Goal: Task Accomplishment & Management: Complete application form

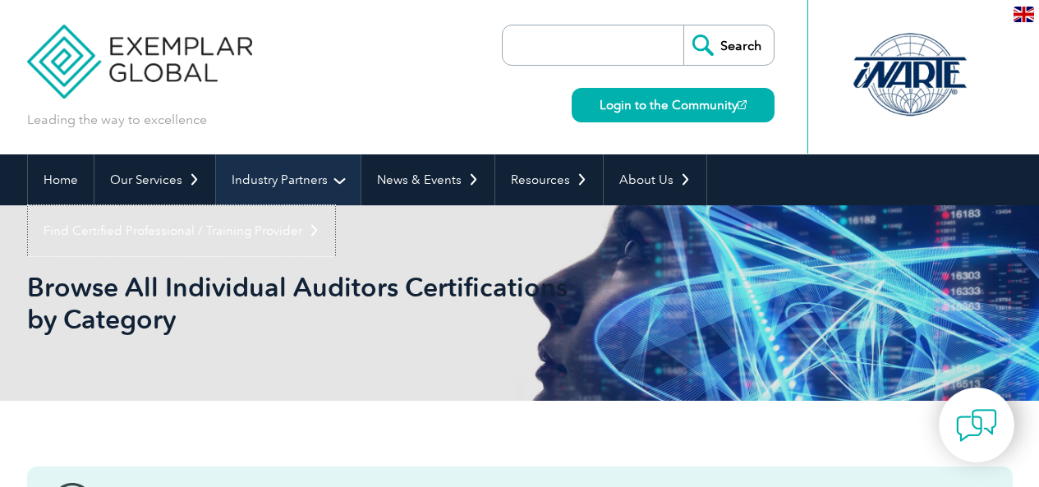
click at [335, 205] on link "Find Certified Professional / Training Provider" at bounding box center [181, 230] width 307 height 51
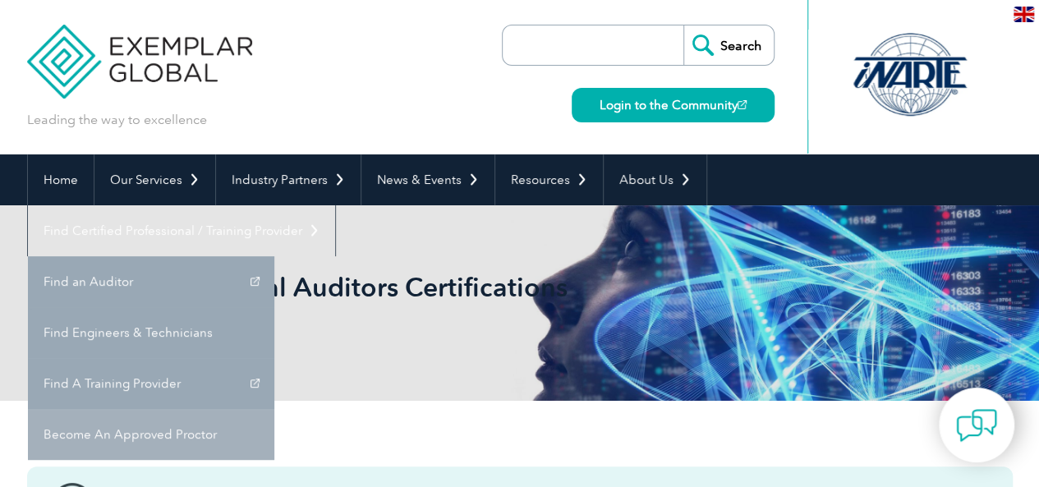
click at [274, 409] on link "Become An Approved Proctor" at bounding box center [151, 434] width 247 height 51
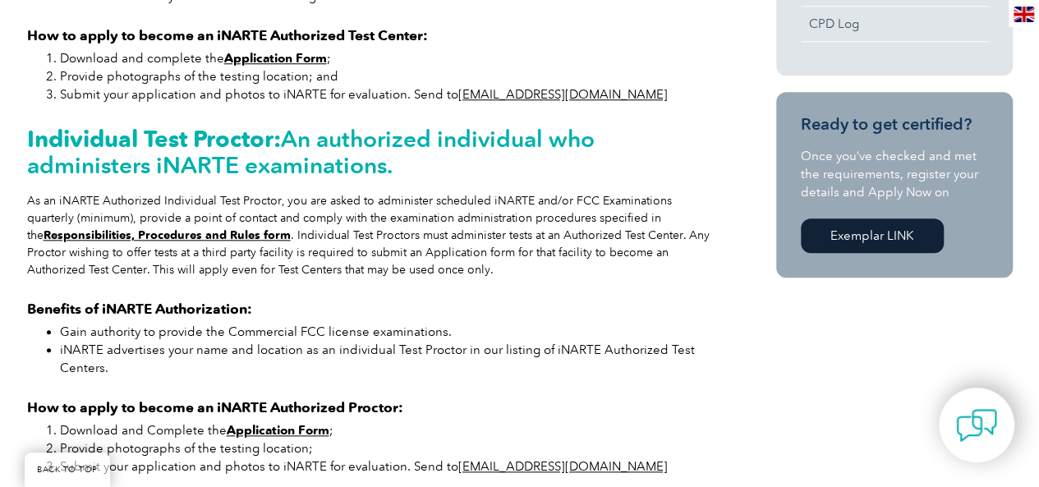
scroll to position [770, 0]
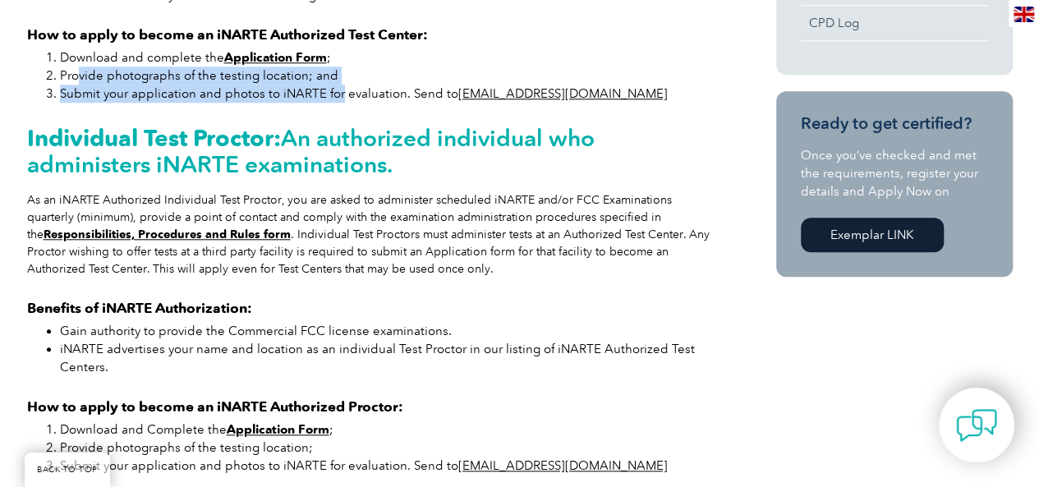
drag, startPoint x: 79, startPoint y: 102, endPoint x: 339, endPoint y: 114, distance: 260.8
click at [339, 103] on ol "Download and complete the Application Form ; Provide photographs of the testing…" at bounding box center [372, 75] width 690 height 54
click at [339, 103] on li "Submit your application and photos to iNARTE for evaluation. Send to admin@inar…" at bounding box center [388, 94] width 657 height 18
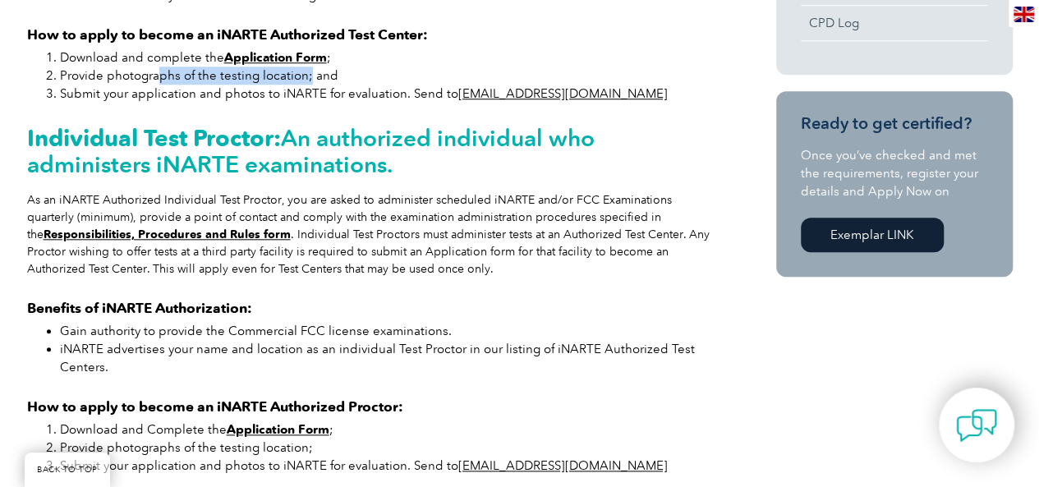
drag, startPoint x: 307, startPoint y: 97, endPoint x: 160, endPoint y: 95, distance: 147.1
click at [160, 85] on li "Provide photographs of the testing location; and" at bounding box center [388, 76] width 657 height 18
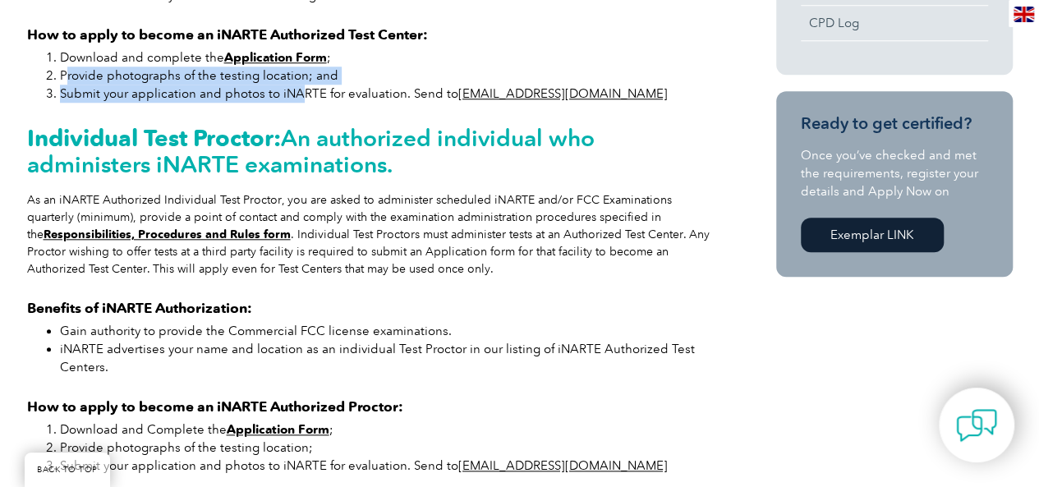
drag, startPoint x: 66, startPoint y: 105, endPoint x: 298, endPoint y: 121, distance: 233.1
click at [298, 103] on ol "Download and complete the Application Form ; Provide photographs of the testing…" at bounding box center [372, 75] width 690 height 54
click at [298, 103] on li "Submit your application and photos to iNARTE for evaluation. Send to admin@inar…" at bounding box center [388, 94] width 657 height 18
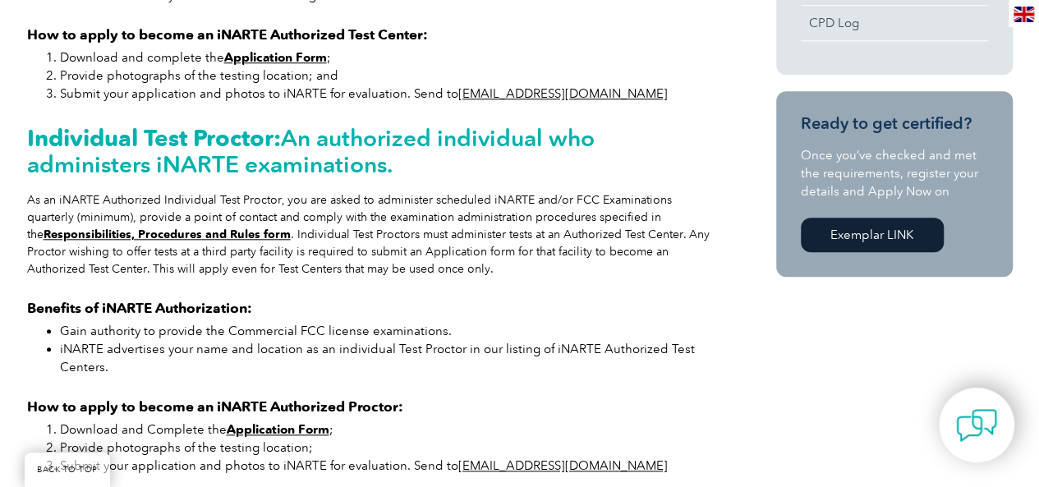
click at [395, 126] on div "Become an Approved Proctor for iNARTE and help individuals become certified or …" at bounding box center [372, 66] width 690 height 846
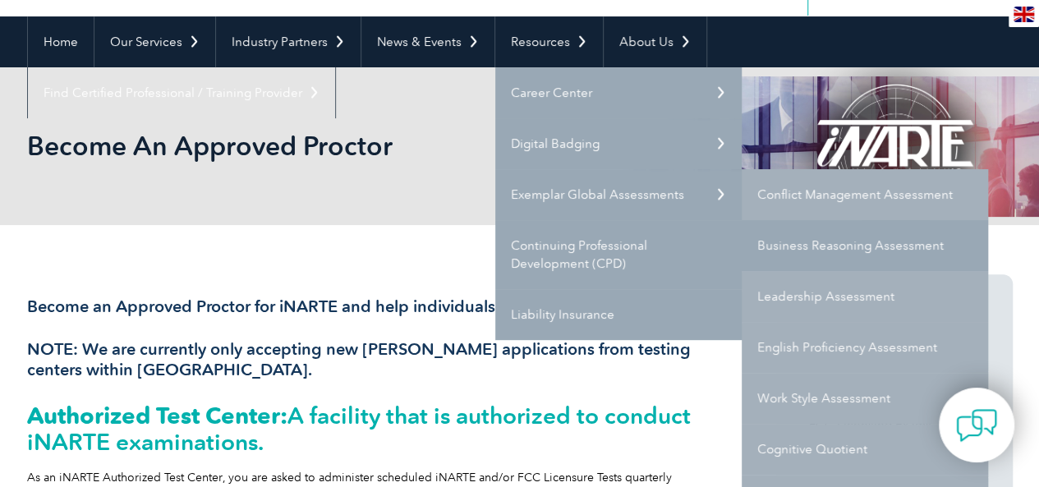
scroll to position [133, 0]
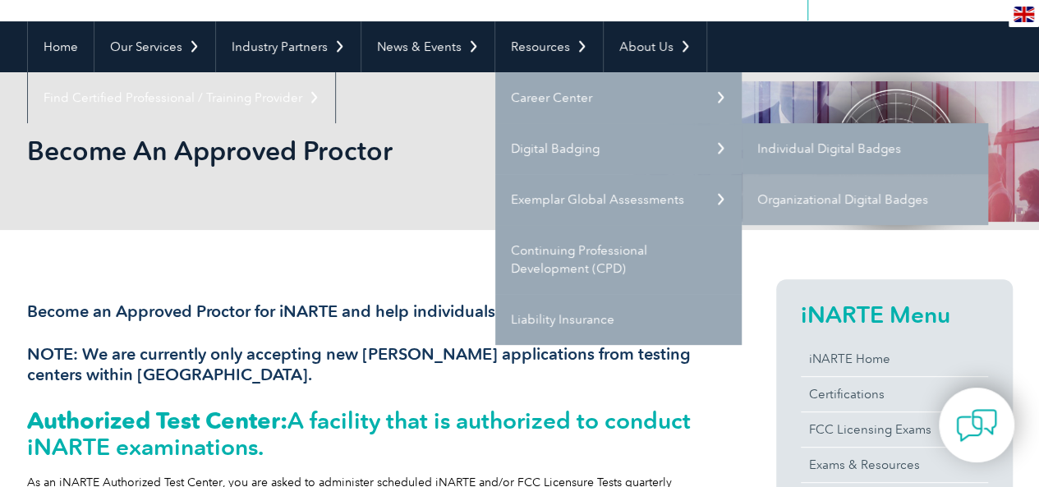
click at [837, 154] on link "Individual Digital Badges" at bounding box center [865, 148] width 247 height 51
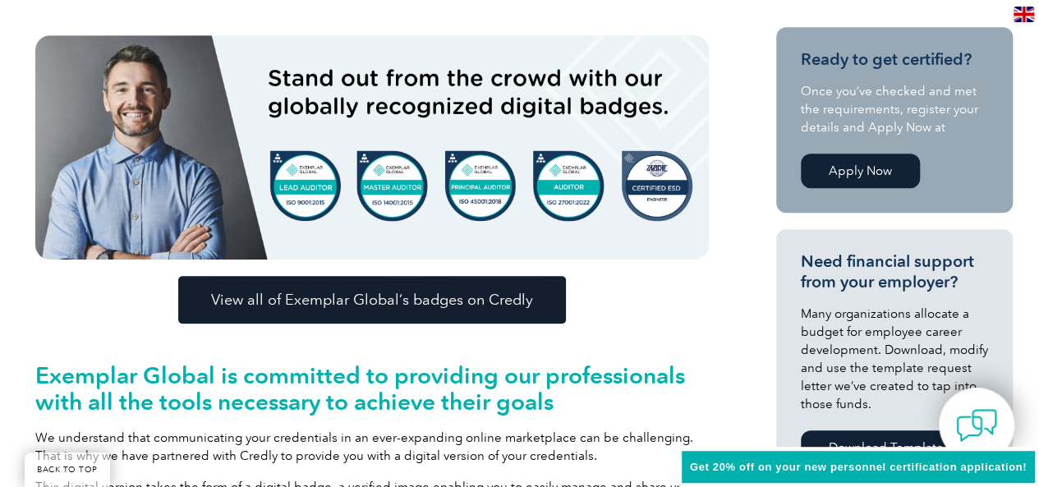
scroll to position [419, 0]
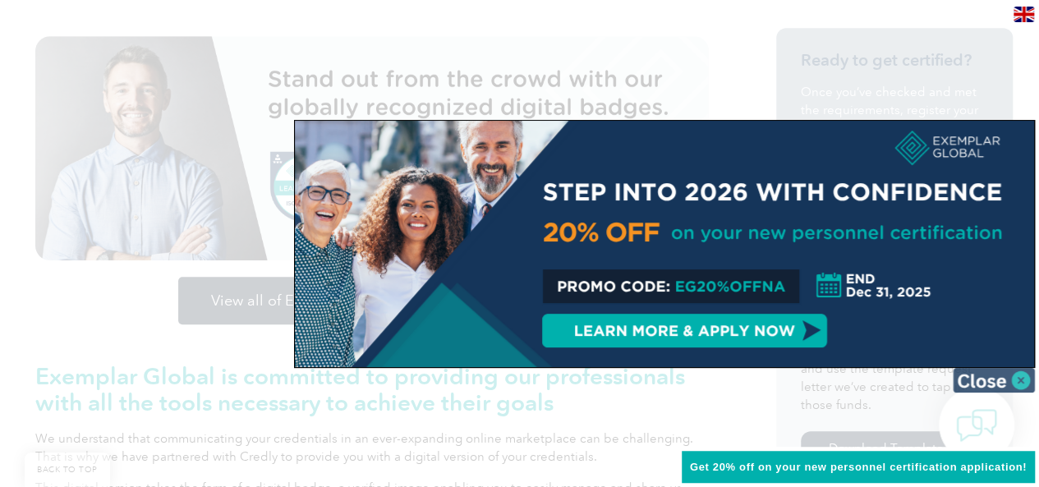
click at [1017, 380] on img at bounding box center [994, 380] width 82 height 25
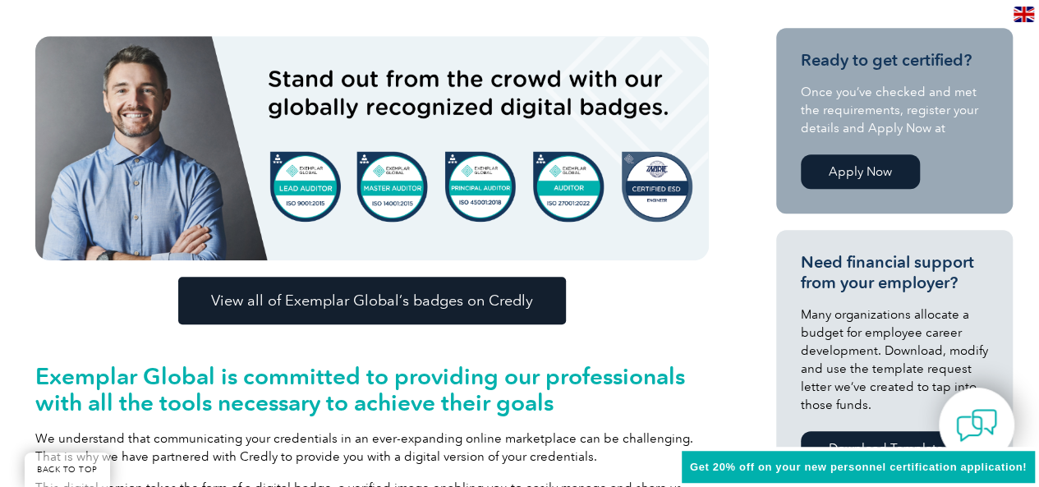
click at [884, 171] on link "Apply Now" at bounding box center [860, 171] width 119 height 35
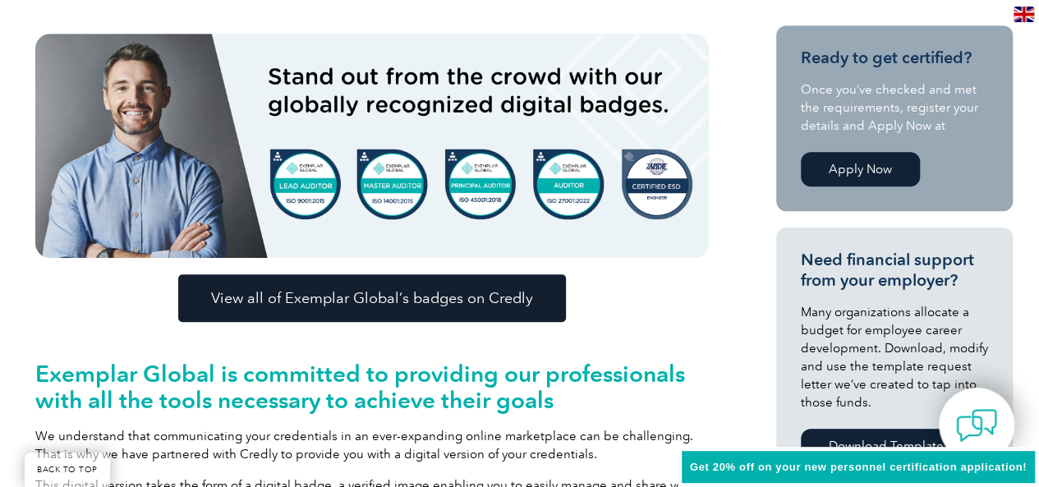
scroll to position [462, 0]
